Goal: Information Seeking & Learning: Learn about a topic

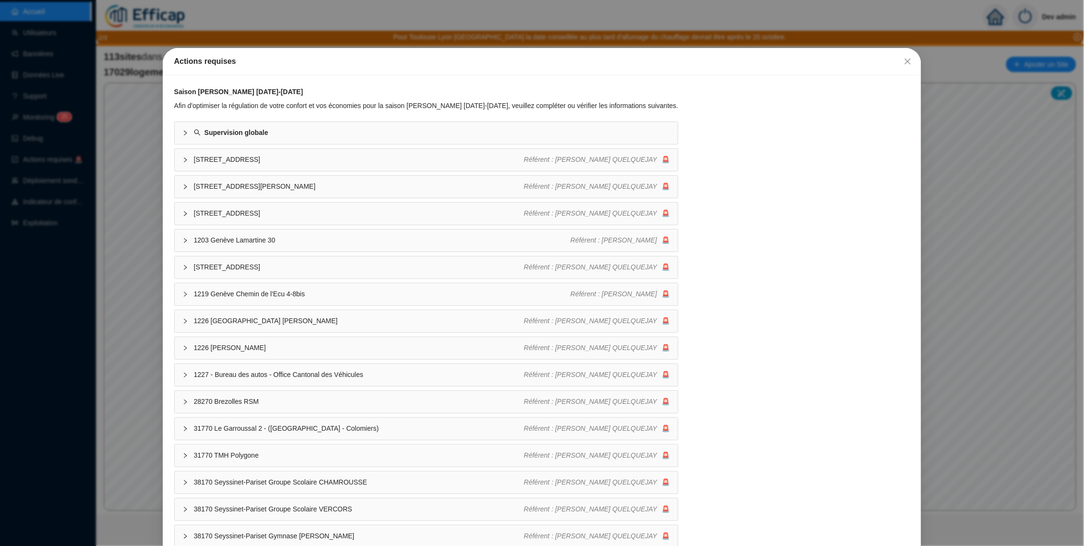
drag, startPoint x: 900, startPoint y: 61, endPoint x: 892, endPoint y: 62, distance: 8.2
click at [904, 61] on icon "close" at bounding box center [908, 62] width 8 height 8
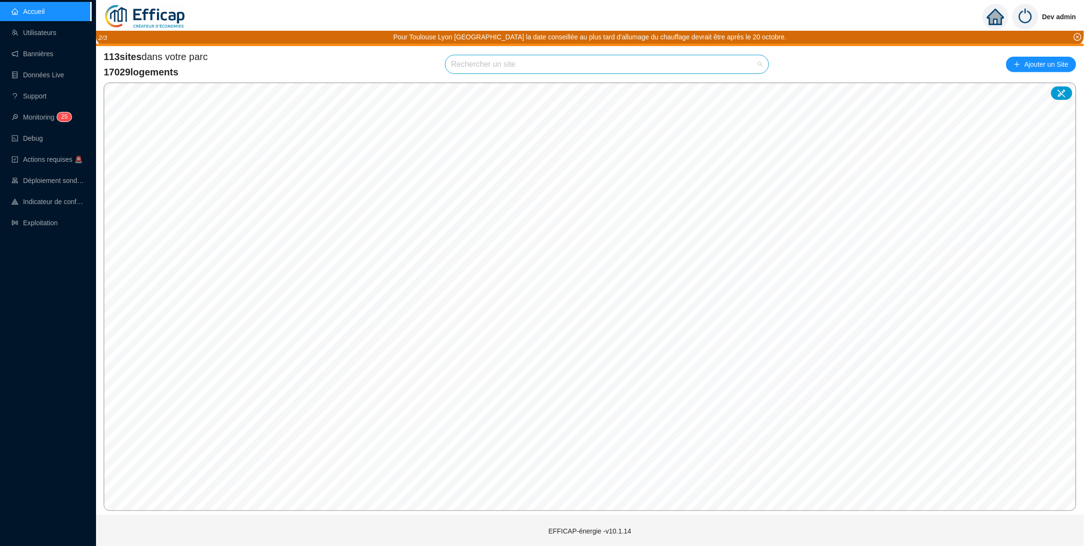
click at [605, 57] on input "search" at bounding box center [602, 64] width 303 height 18
type input "roche"
click at [754, 85] on icon at bounding box center [751, 86] width 7 height 7
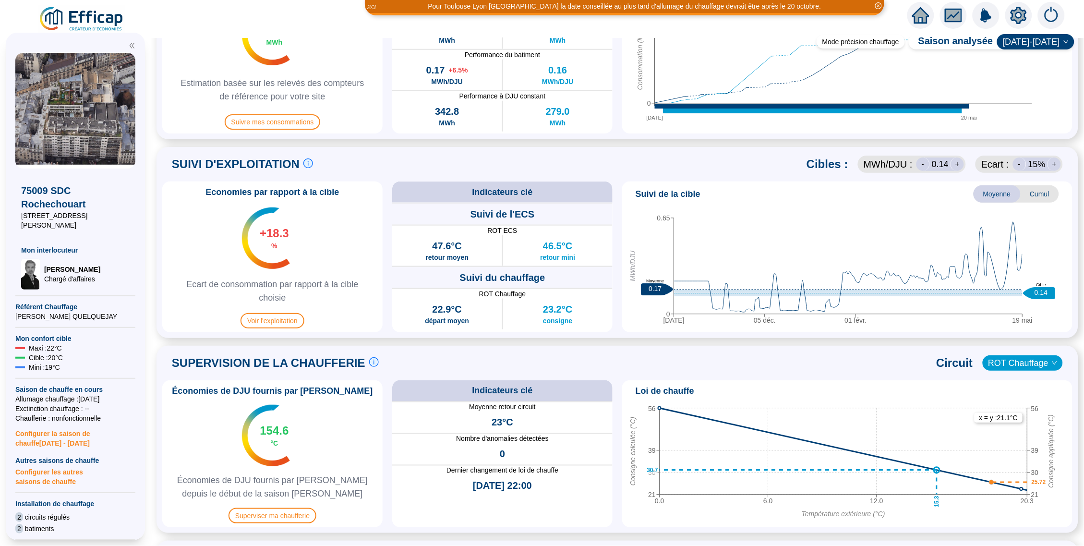
scroll to position [529, 0]
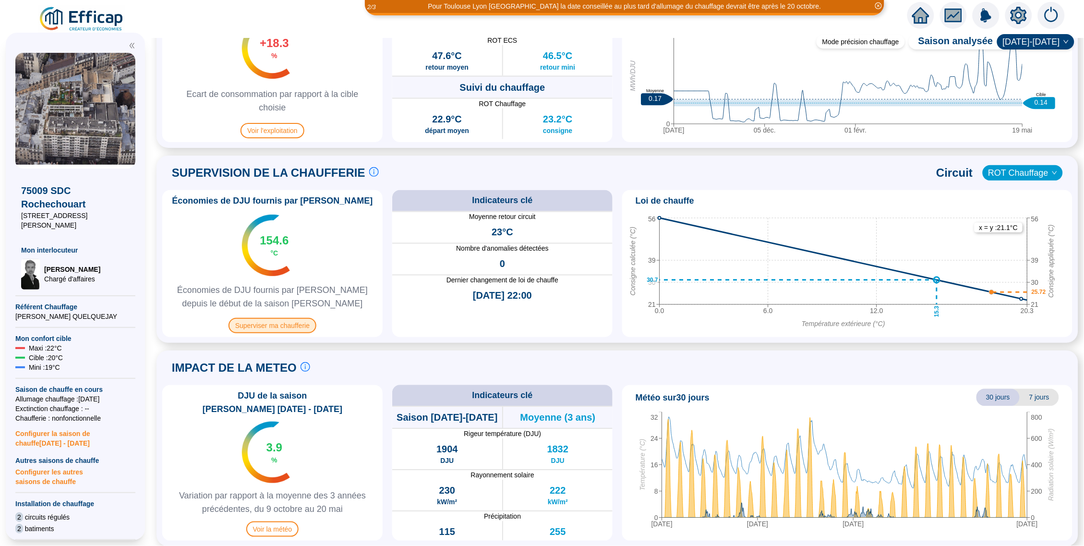
click at [291, 322] on span "Superviser ma chaufferie" at bounding box center [273, 325] width 88 height 15
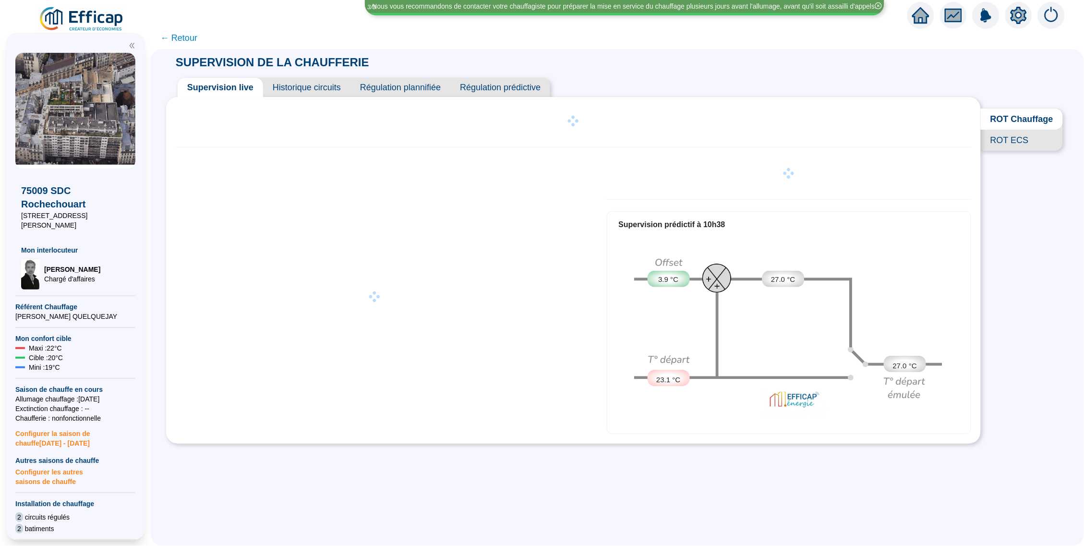
click at [316, 87] on span "Historique circuits" at bounding box center [306, 87] width 87 height 19
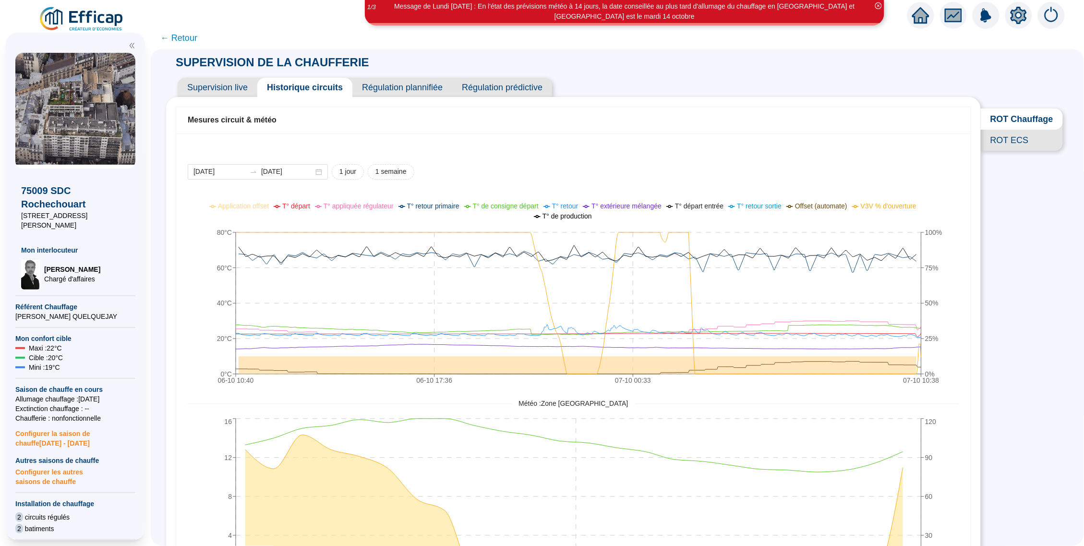
click at [1011, 17] on icon "setting" at bounding box center [1018, 15] width 16 height 17
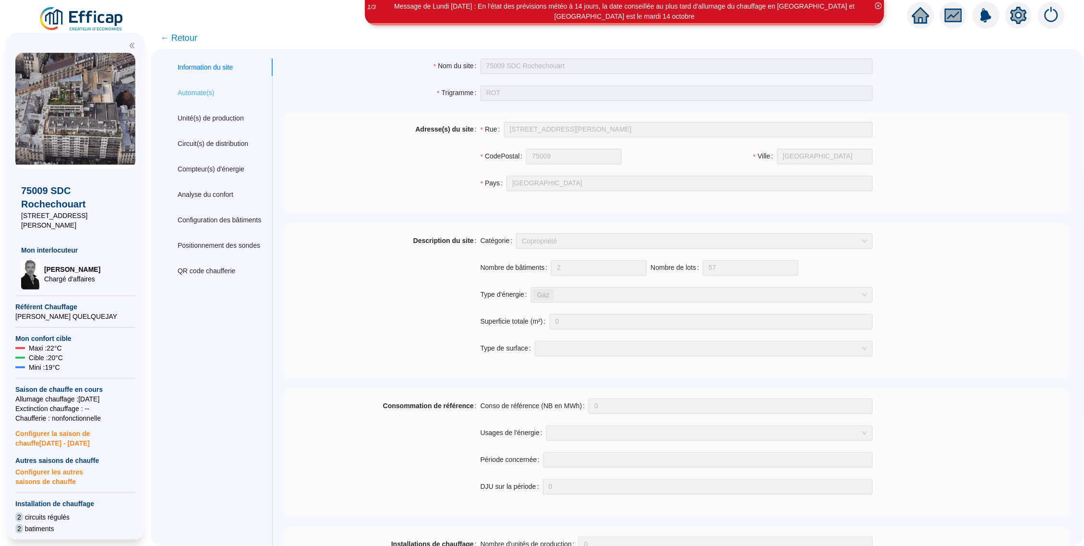
click at [207, 97] on div "Automate(s)" at bounding box center [219, 93] width 107 height 18
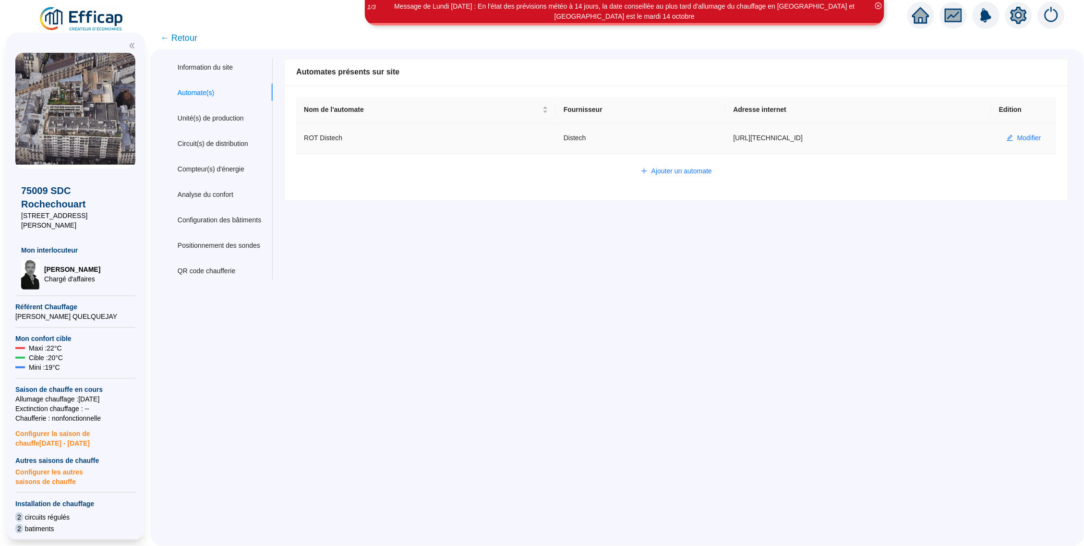
drag, startPoint x: 791, startPoint y: 137, endPoint x: 713, endPoint y: 140, distance: 78.3
click at [726, 140] on td "[URL][TECHNICAL_ID]" at bounding box center [858, 138] width 265 height 31
copy td "[URL][TECHNICAL_ID]"
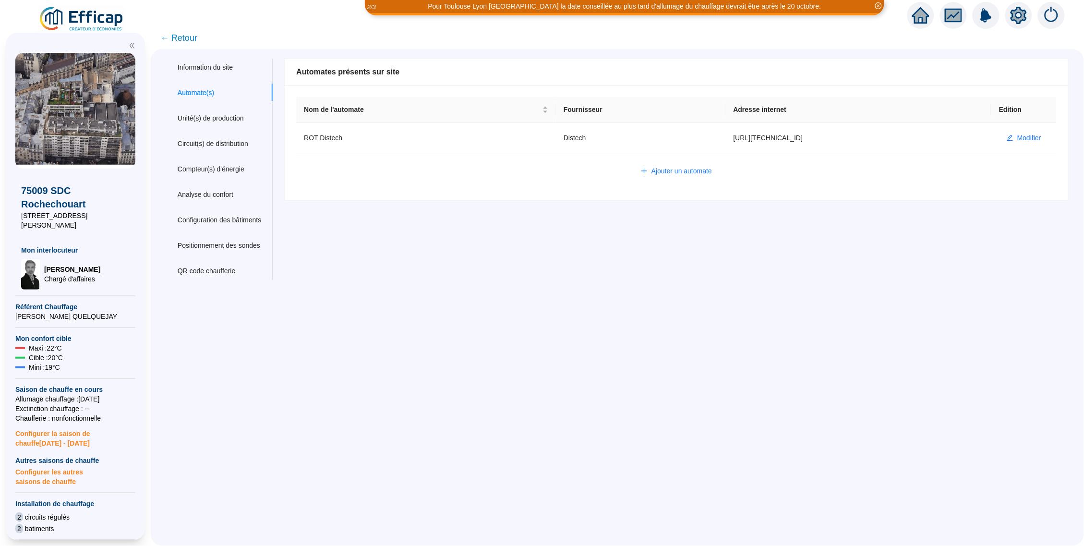
click at [206, 39] on span "← Retour" at bounding box center [617, 38] width 933 height 22
click at [186, 39] on span "← Retour" at bounding box center [178, 37] width 37 height 13
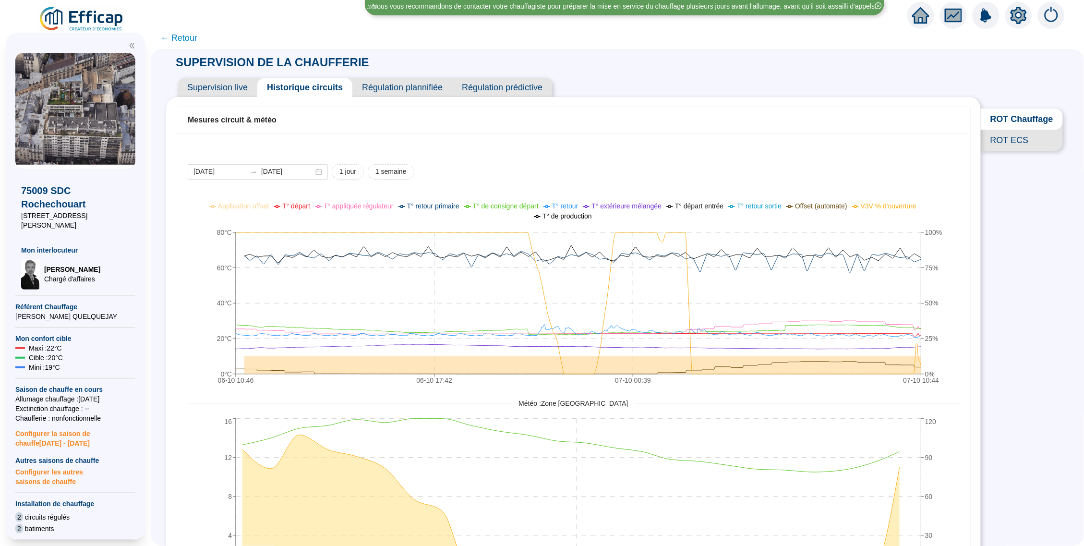
click at [233, 89] on span "Supervision live" at bounding box center [218, 87] width 80 height 19
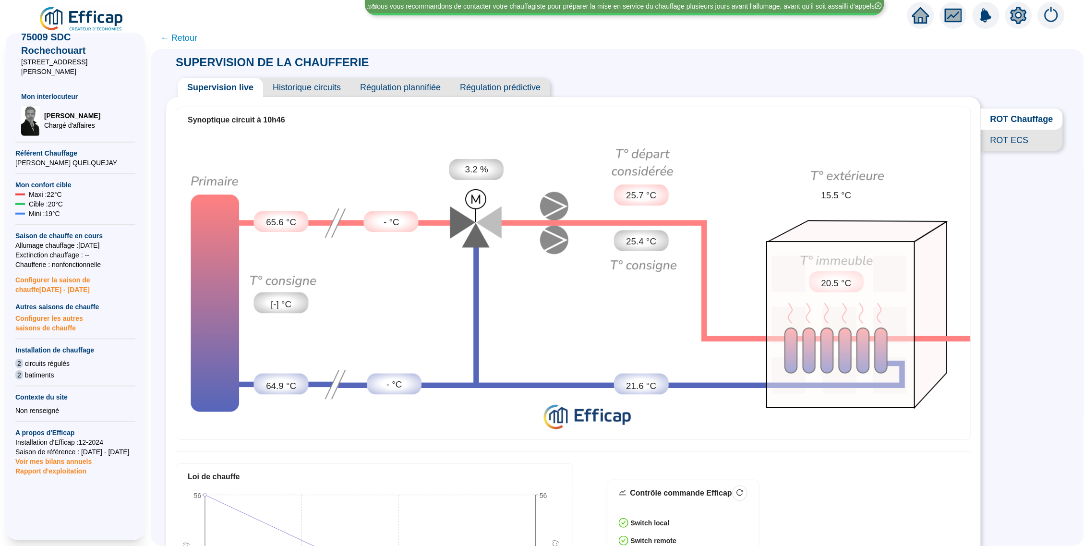
click at [185, 34] on span "← Retour" at bounding box center [178, 37] width 37 height 13
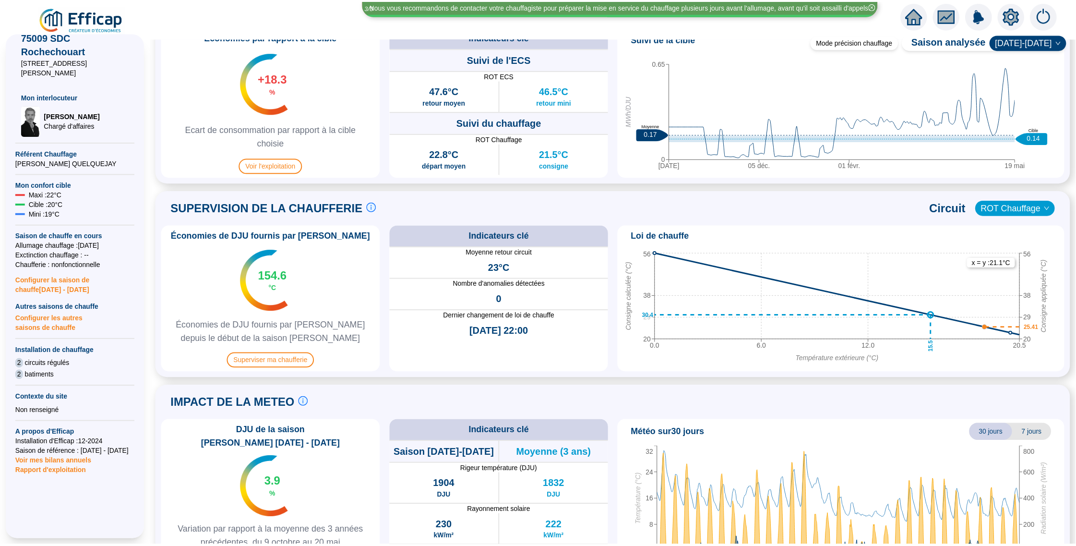
scroll to position [529, 0]
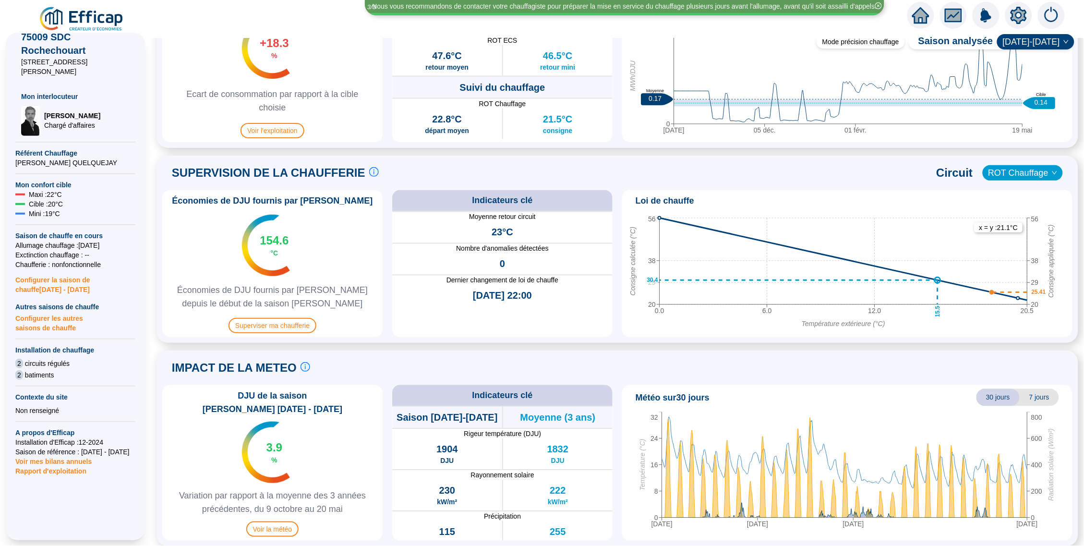
click at [56, 24] on img at bounding box center [81, 19] width 87 height 27
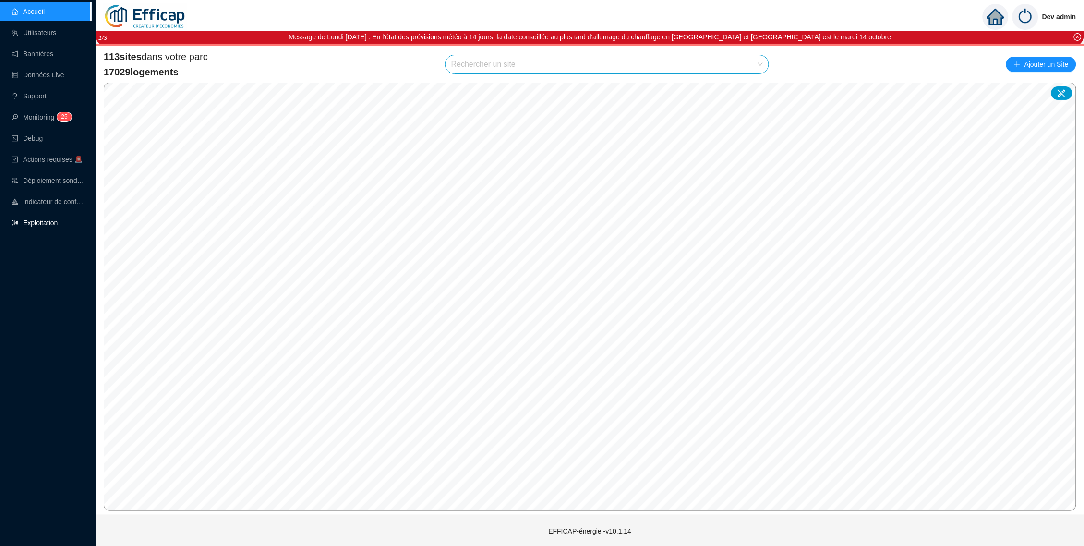
click at [36, 219] on link "Exploitation" at bounding box center [35, 223] width 46 height 8
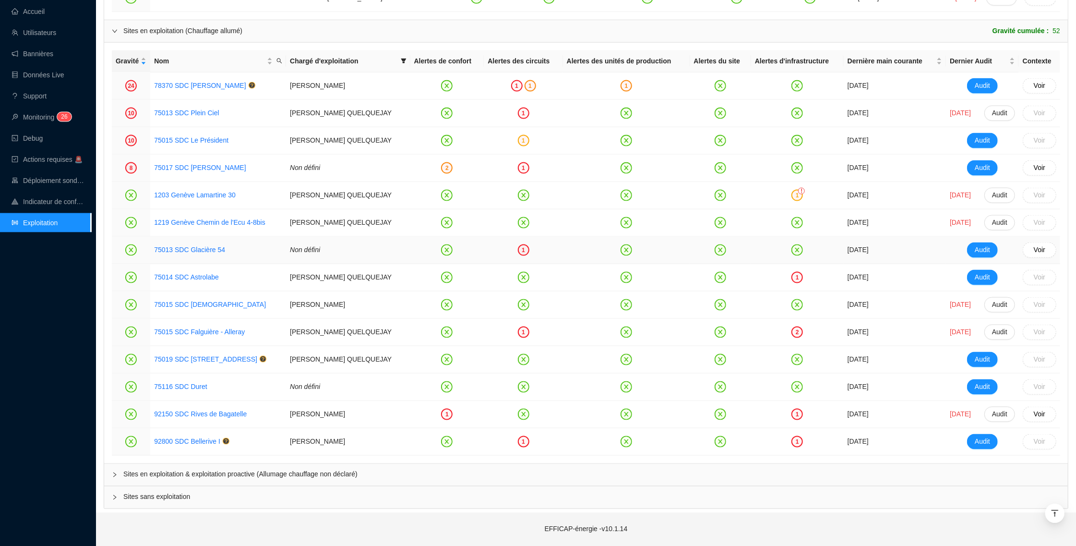
scroll to position [1073, 0]
click at [268, 475] on span "Sites en exploitation & exploitation proactive (Allumage chauffage non déclaré)" at bounding box center [591, 474] width 937 height 10
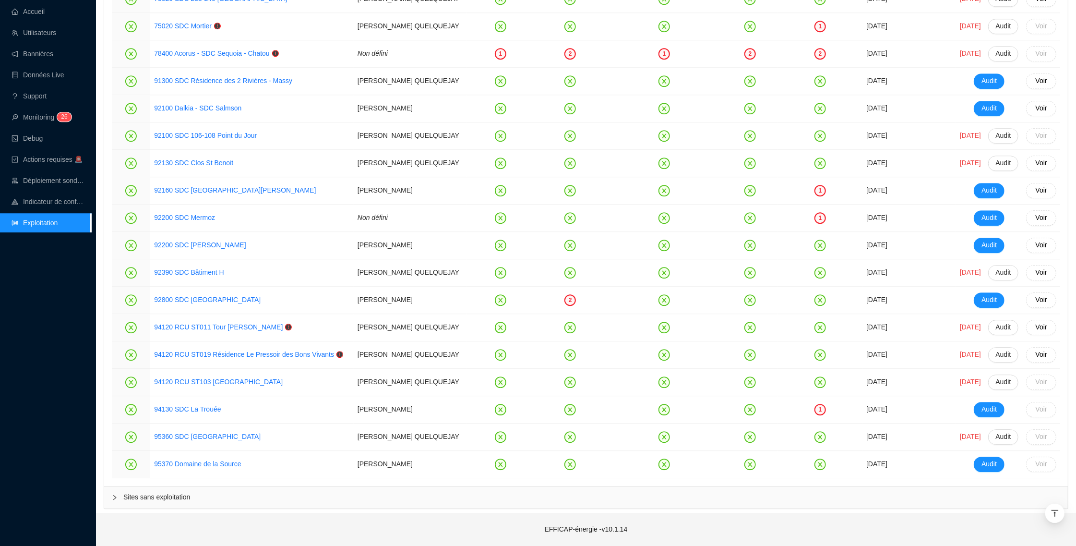
scroll to position [2235, 0]
click at [241, 488] on div "Sites sans exploitation" at bounding box center [586, 497] width 964 height 22
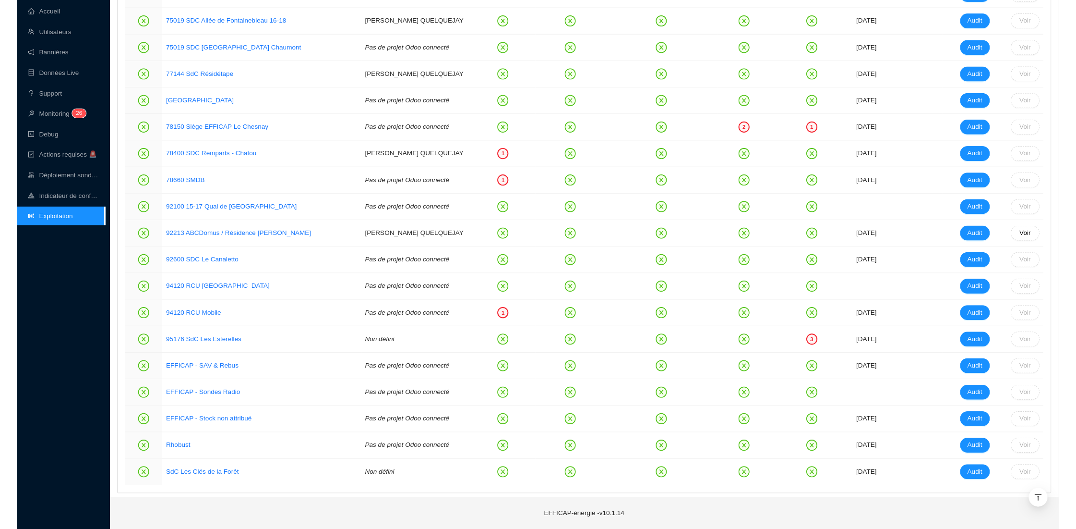
scroll to position [1421, 0]
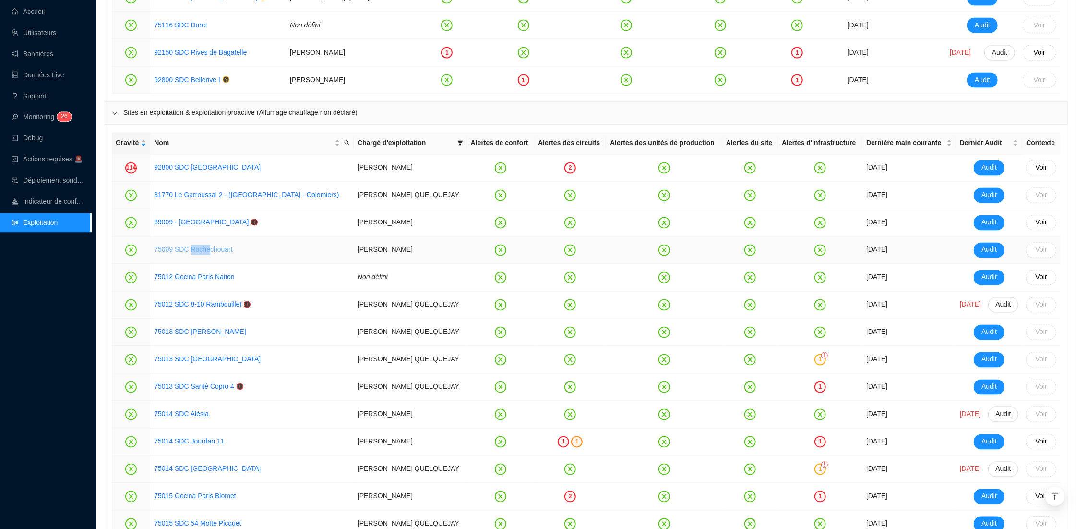
click at [201, 253] on link "75009 SDC Rochechouart" at bounding box center [193, 250] width 78 height 8
